Goal: Task Accomplishment & Management: Manage account settings

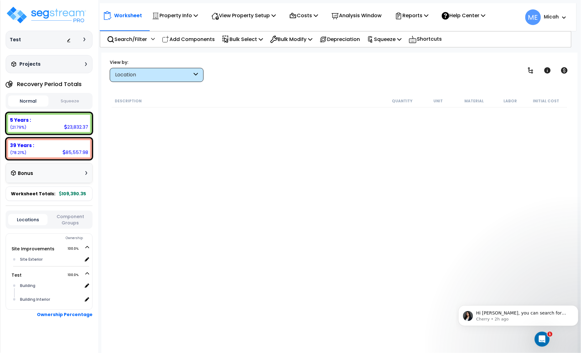
scroll to position [402, 0]
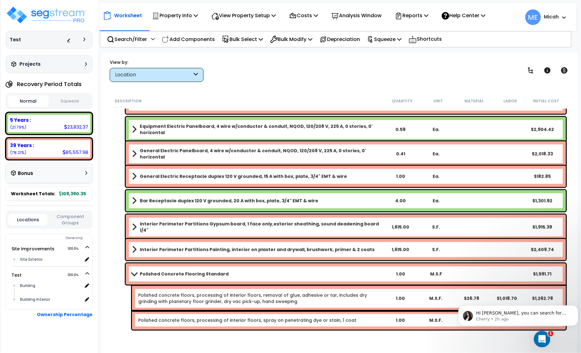
click at [538, 335] on div "Open Intercom Messenger" at bounding box center [541, 338] width 21 height 21
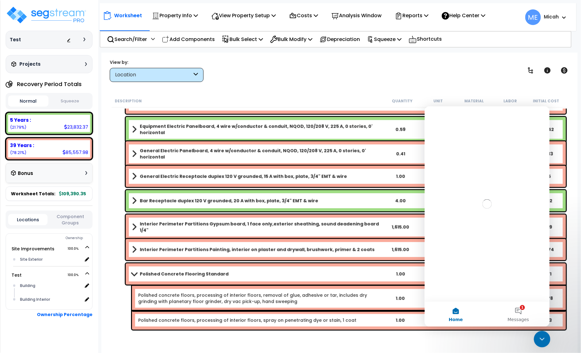
scroll to position [0, 0]
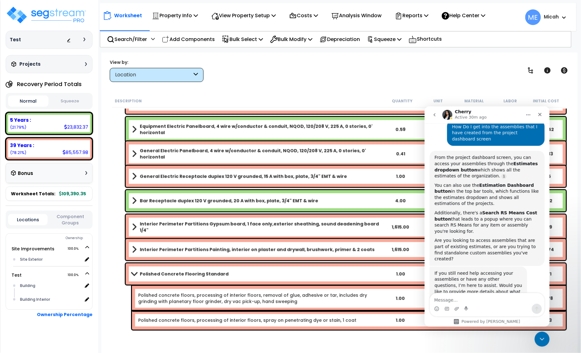
scroll to position [195, 0]
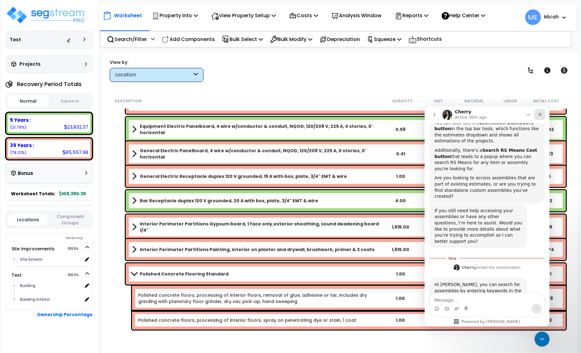
click at [540, 112] on icon "Close" at bounding box center [539, 114] width 5 height 5
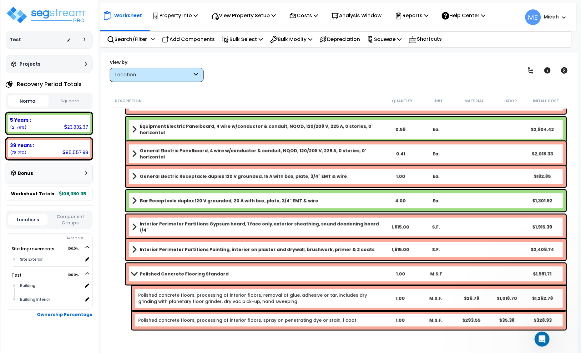
scroll to position [185, 0]
click at [560, 16] on span at bounding box center [562, 17] width 7 height 8
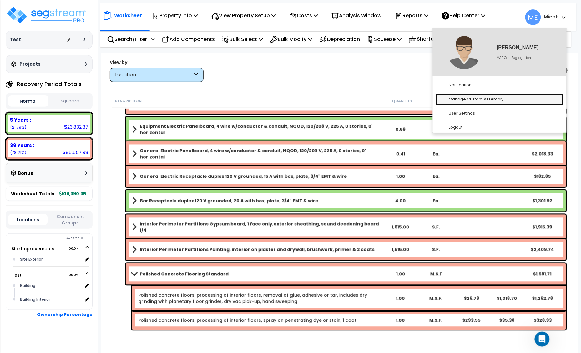
click at [495, 101] on link "Manage Custom Assembly" at bounding box center [500, 99] width 128 height 12
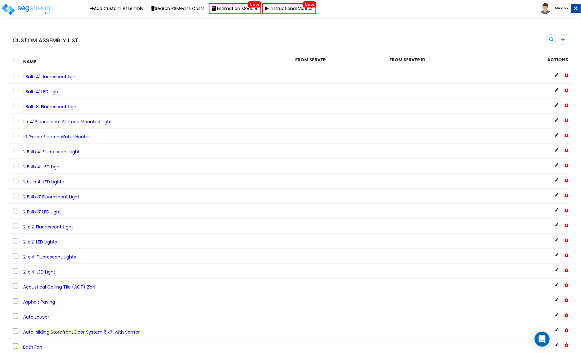
click at [565, 8] on b "Micah" at bounding box center [560, 8] width 11 height 5
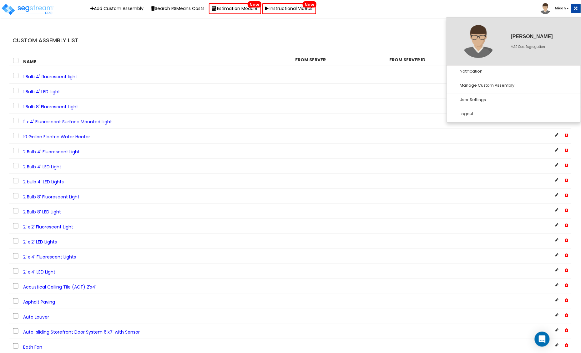
click at [503, 7] on div "Toggle navigation Add Custom Assembly Search RSMeans Costs Estimation Module Ne…" at bounding box center [290, 9] width 581 height 18
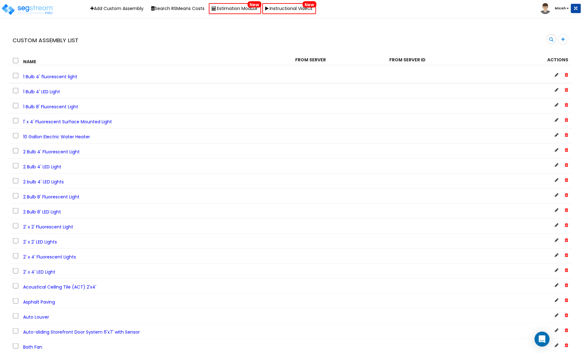
click at [567, 7] on span "Micah" at bounding box center [555, 7] width 31 height 5
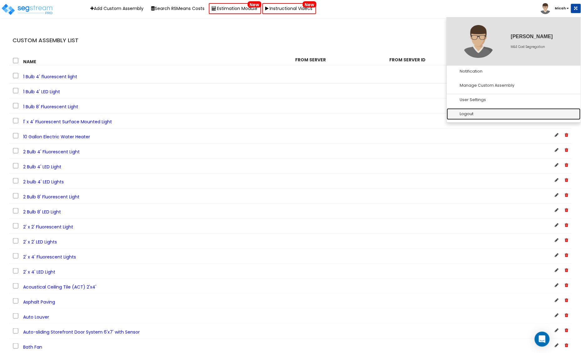
click at [496, 112] on link "Logout" at bounding box center [514, 114] width 134 height 12
